Goal: Task Accomplishment & Management: Manage account settings

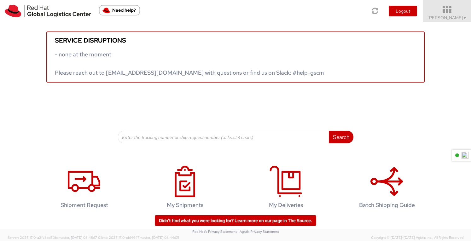
click at [448, 13] on icon at bounding box center [446, 10] width 55 height 9
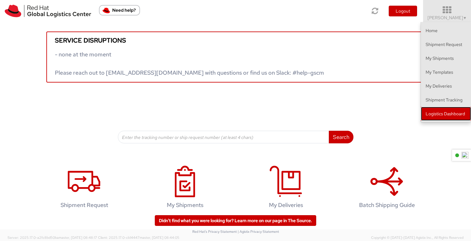
click at [440, 113] on link "Logistics Dashboard" at bounding box center [446, 114] width 50 height 14
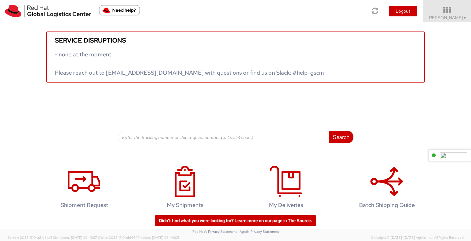
click at [456, 153] on img at bounding box center [453, 156] width 27 height 6
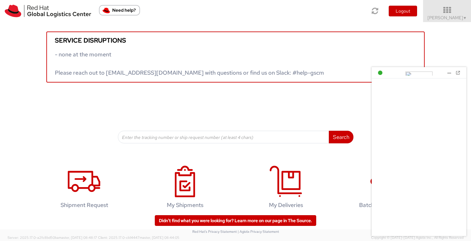
click at [449, 72] on div at bounding box center [449, 73] width 6 height 6
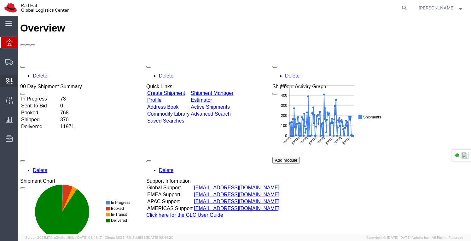
click at [0, 0] on span "Create Delivery" at bounding box center [0, 0] width 0 height 0
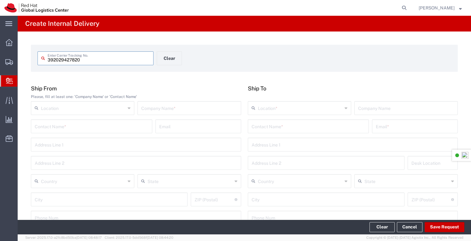
type input "392029427820"
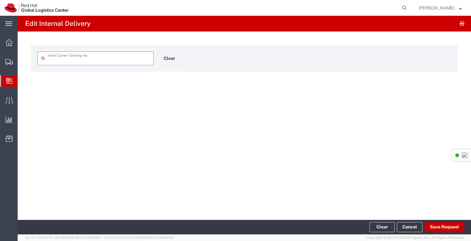
type input "392029427820"
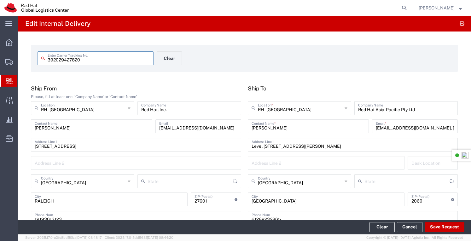
type input "PAK"
type input "[US_STATE]"
type input "International Priority EOD"
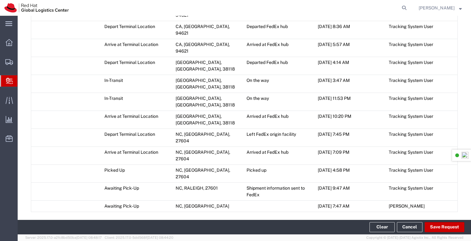
scroll to position [456, 0]
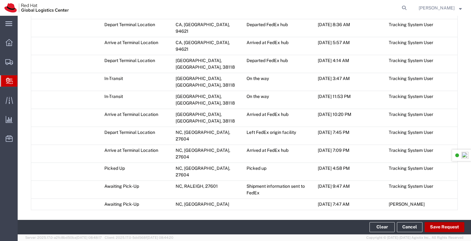
click at [438, 228] on button "Save Request" at bounding box center [444, 227] width 40 height 10
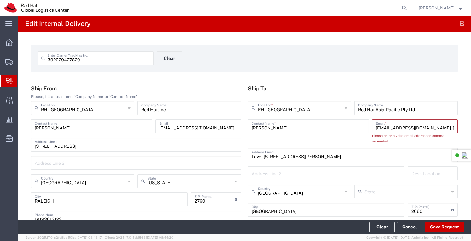
scroll to position [0, 17]
drag, startPoint x: 412, startPoint y: 128, endPoint x: 468, endPoint y: 131, distance: 55.2
click at [469, 130] on div "Edit Internal Delivery 392029427820 Enter Carrier Tracking No. Clear Ship From …" at bounding box center [244, 118] width 453 height 204
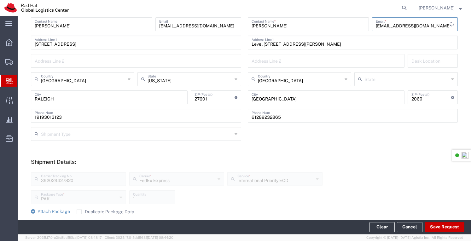
scroll to position [126, 0]
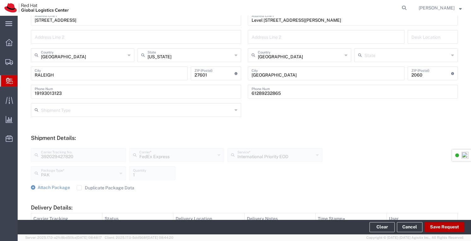
type input "[EMAIL_ADDRESS][DOMAIN_NAME]"
click at [441, 226] on button "Save Request" at bounding box center [444, 227] width 40 height 10
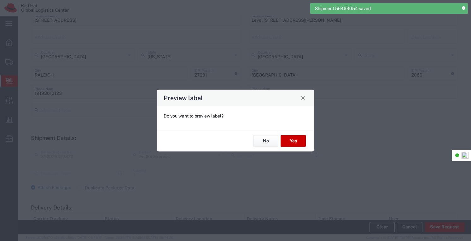
type input "PAK"
type input "International Priority EOD"
click at [265, 139] on button "No" at bounding box center [265, 141] width 25 height 12
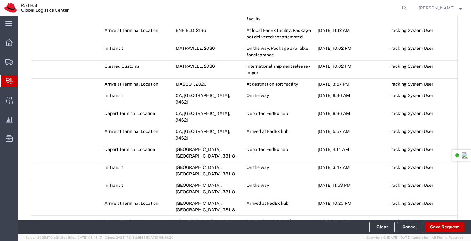
scroll to position [478, 0]
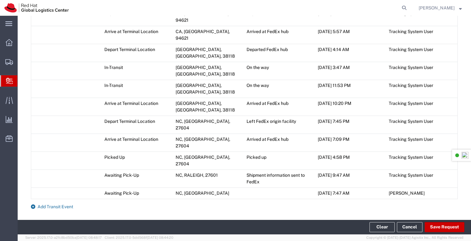
click at [51, 204] on span "Add Transit Event" at bounding box center [55, 206] width 36 height 5
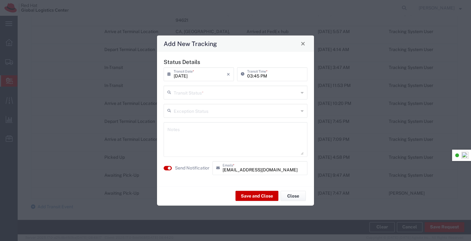
click at [302, 92] on icon at bounding box center [302, 92] width 3 height 10
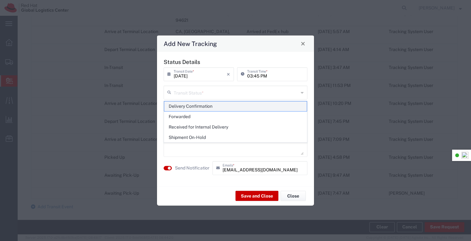
click at [203, 105] on span "Delivery Confirmation" at bounding box center [235, 106] width 143 height 10
type input "Delivery Confirmation"
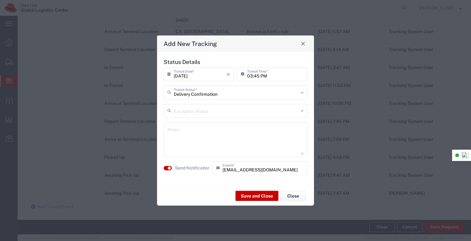
click at [194, 131] on textarea at bounding box center [235, 139] width 136 height 31
click at [212, 132] on textarea "Items placed on Garrys desk" at bounding box center [235, 139] width 136 height 31
click at [256, 137] on textarea "Items placed on [PERSON_NAME]'s desk" at bounding box center [235, 139] width 136 height 31
click at [178, 131] on textarea "Items placed on [PERSON_NAME]'s desk" at bounding box center [235, 139] width 136 height 31
type textarea "Item placed on [PERSON_NAME]'s desk"
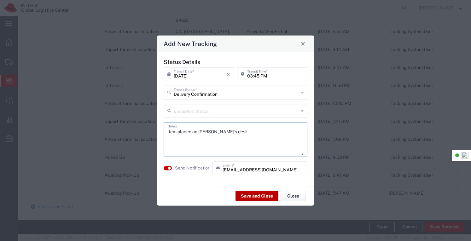
click at [249, 197] on button "Save and Close" at bounding box center [256, 196] width 43 height 10
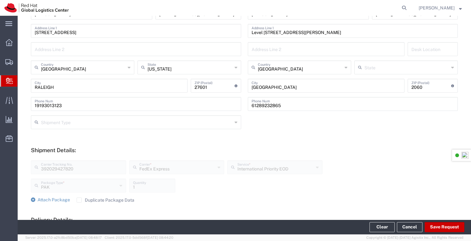
scroll to position [79, 0]
